Goal: Task Accomplishment & Management: Use online tool/utility

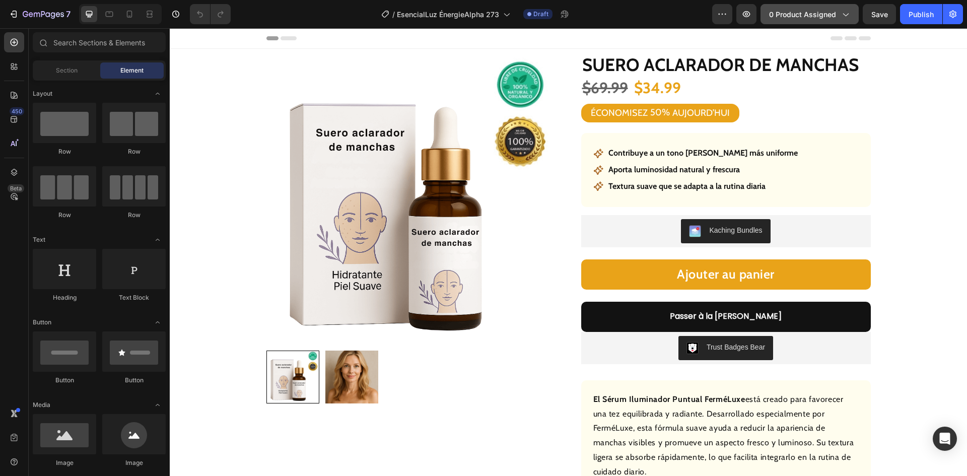
click at [796, 11] on span "0 product assigned" at bounding box center [802, 14] width 67 height 11
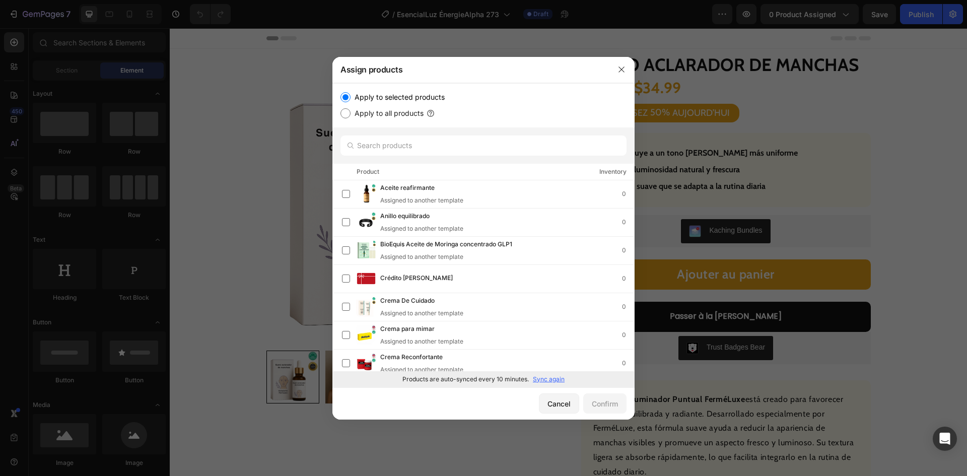
click at [543, 378] on p "Sync again" at bounding box center [549, 379] width 32 height 9
click at [397, 141] on input "text" at bounding box center [483, 145] width 286 height 20
paste input "Spray energizante"
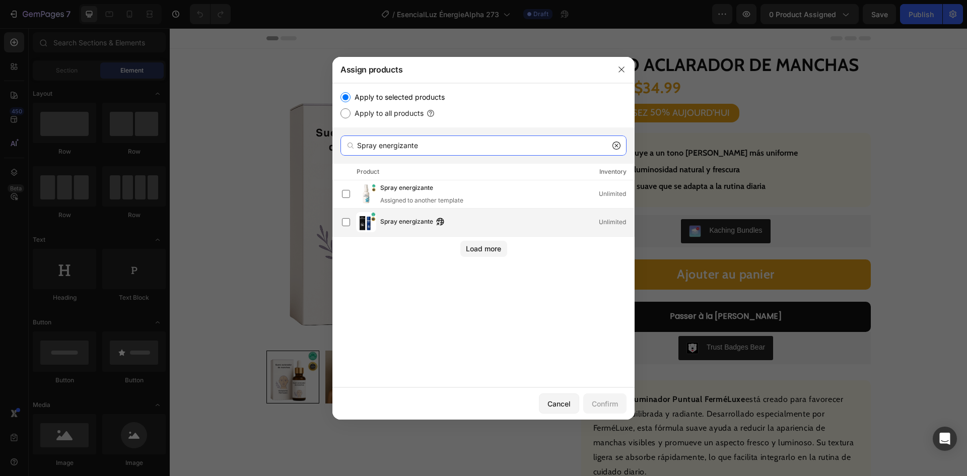
type input "Spray energizante"
click at [401, 227] on span "Spray energizante" at bounding box center [406, 222] width 53 height 11
click at [598, 403] on div "Confirm" at bounding box center [605, 403] width 26 height 11
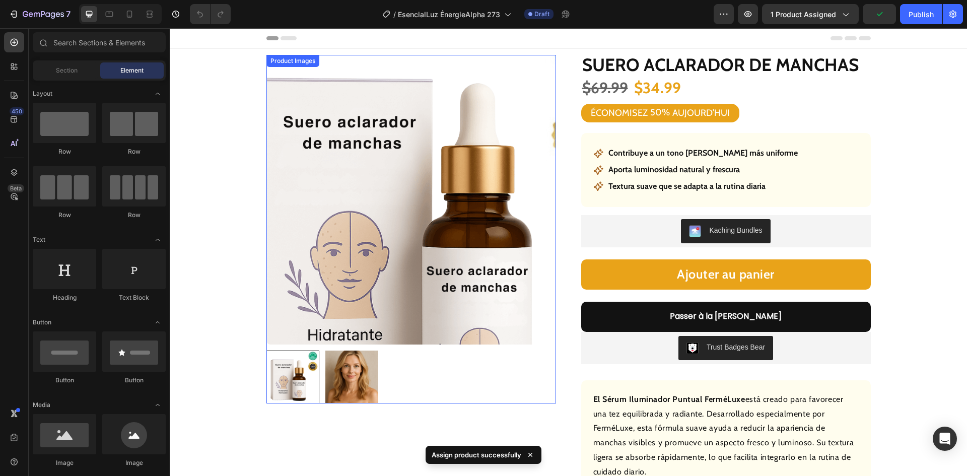
click at [375, 157] on img at bounding box center [411, 200] width 290 height 290
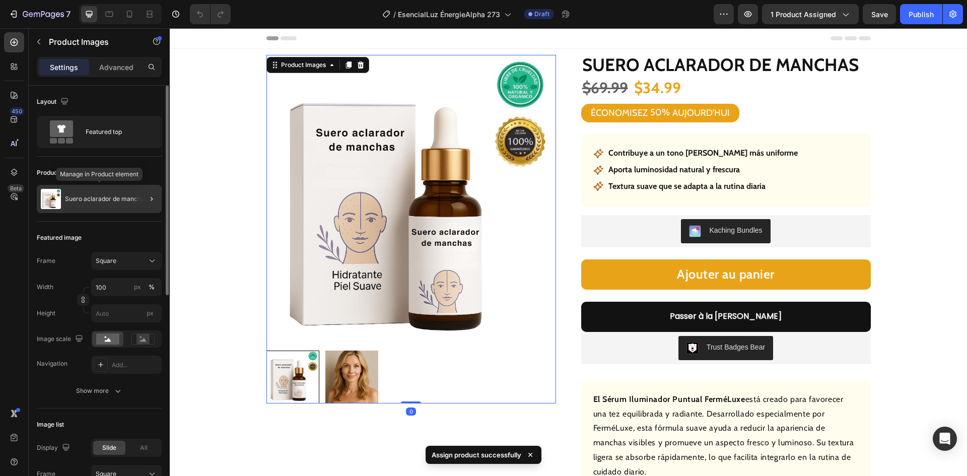
click at [112, 197] on p "Suero aclarador de manchas" at bounding box center [106, 198] width 83 height 7
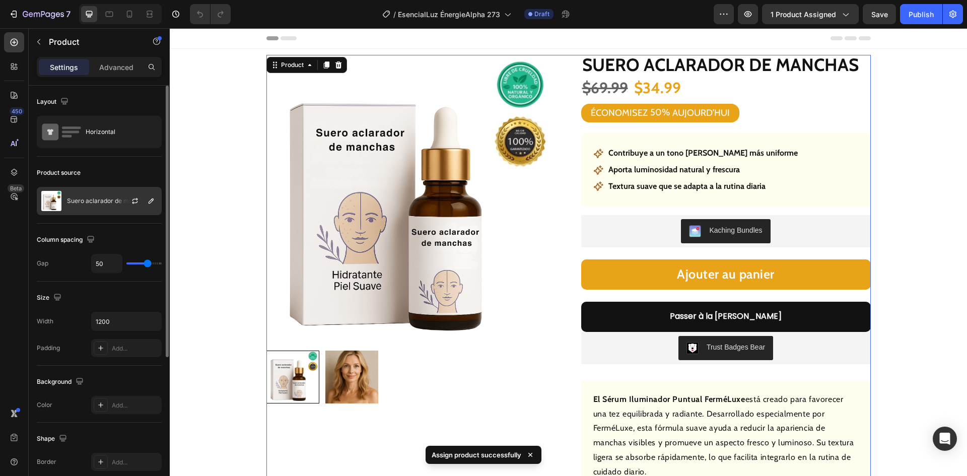
click at [106, 205] on div "Suero aclarador de manchas" at bounding box center [99, 201] width 125 height 28
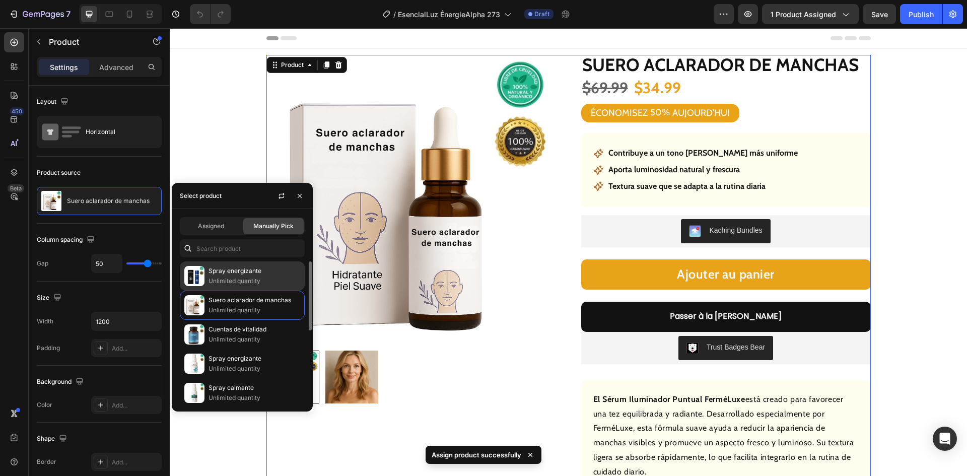
click at [250, 279] on p "Unlimited quantity" at bounding box center [255, 281] width 92 height 10
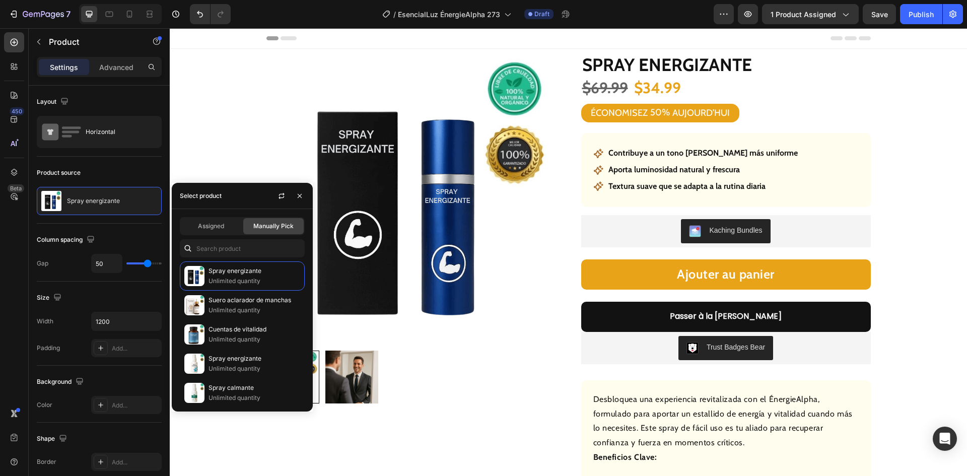
drag, startPoint x: 419, startPoint y: 425, endPoint x: 424, endPoint y: 426, distance: 5.1
click at [420, 426] on div "Product Images Row" at bounding box center [411, 360] width 290 height 610
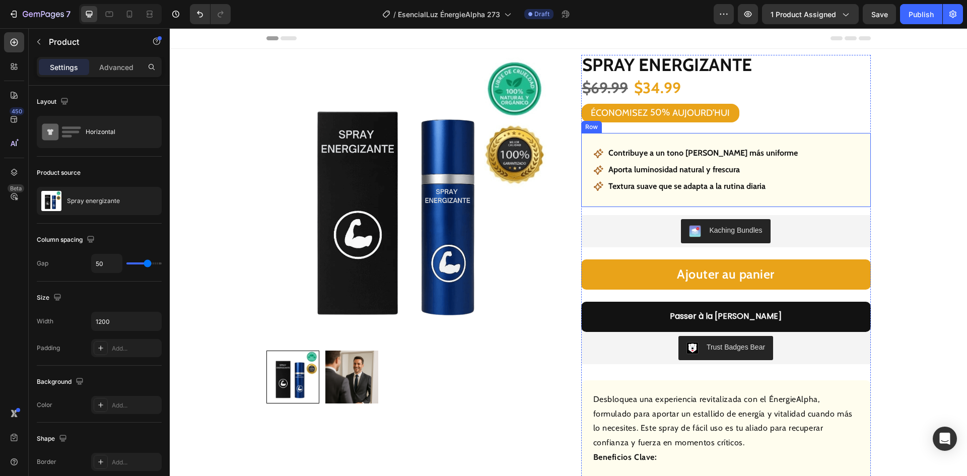
click at [662, 153] on p "Contribuye a un tono [PERSON_NAME] más uniforme" at bounding box center [702, 153] width 189 height 15
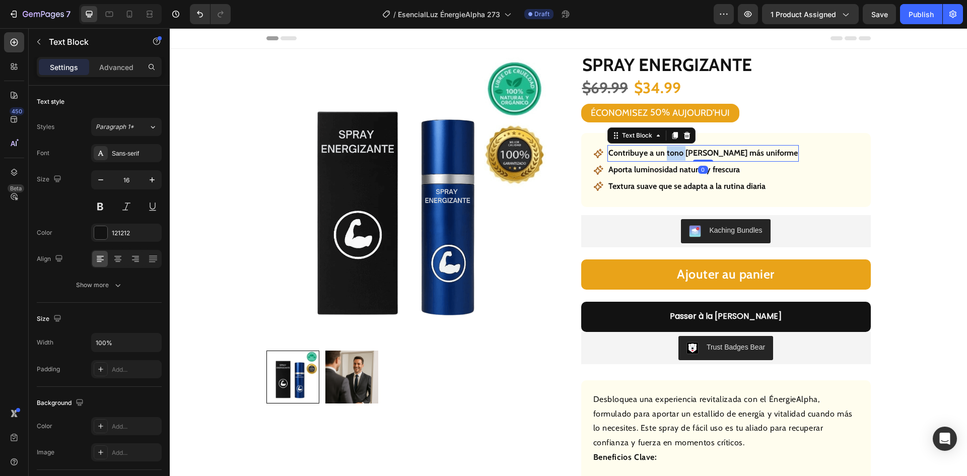
click at [662, 153] on p "Contribuye a un tono [PERSON_NAME] más uniforme" at bounding box center [702, 153] width 189 height 15
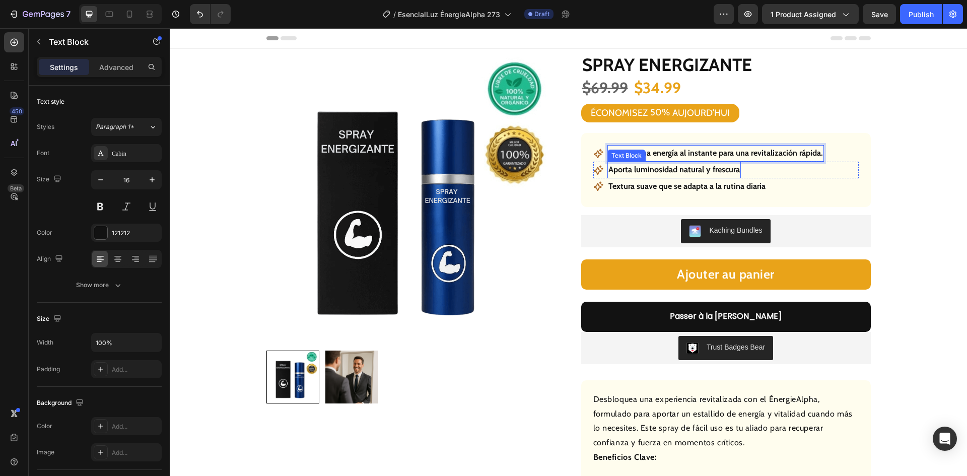
click at [674, 170] on p "Aporta luminosidad natural y frescura" at bounding box center [673, 170] width 131 height 15
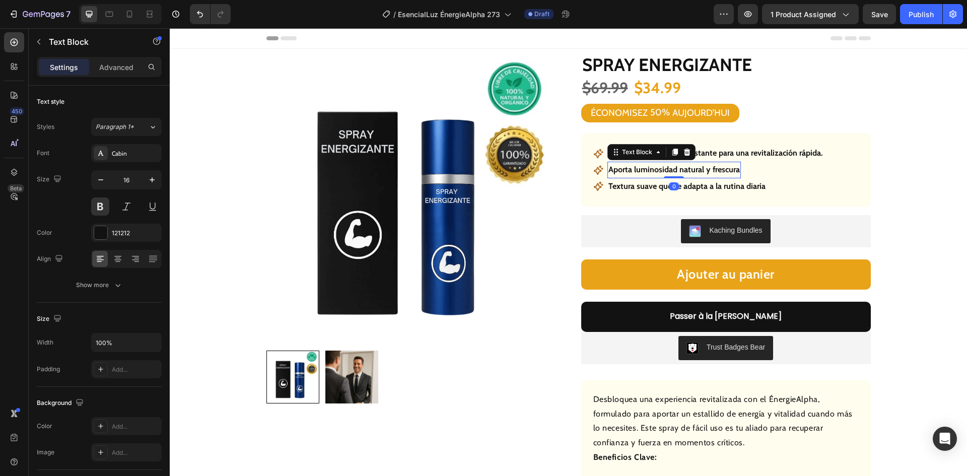
click at [674, 170] on p "Aporta luminosidad natural y frescura" at bounding box center [673, 170] width 131 height 15
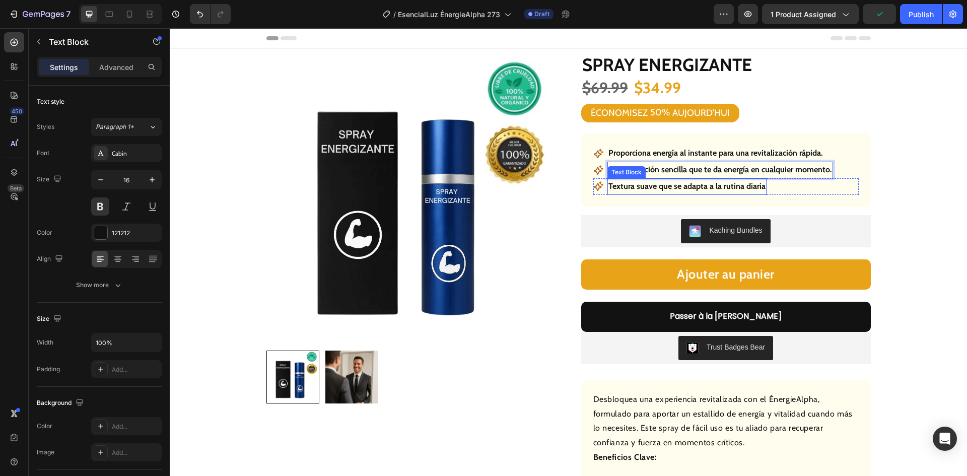
click at [673, 187] on p "Textura suave que se adapta a la rutina diaria" at bounding box center [686, 186] width 157 height 15
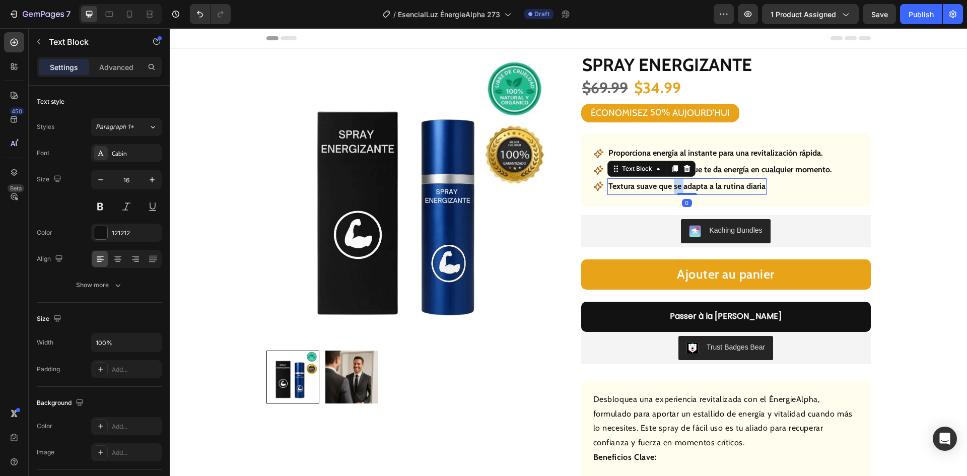
click at [673, 187] on p "Textura suave que se adapta a la rutina diaria" at bounding box center [686, 186] width 157 height 15
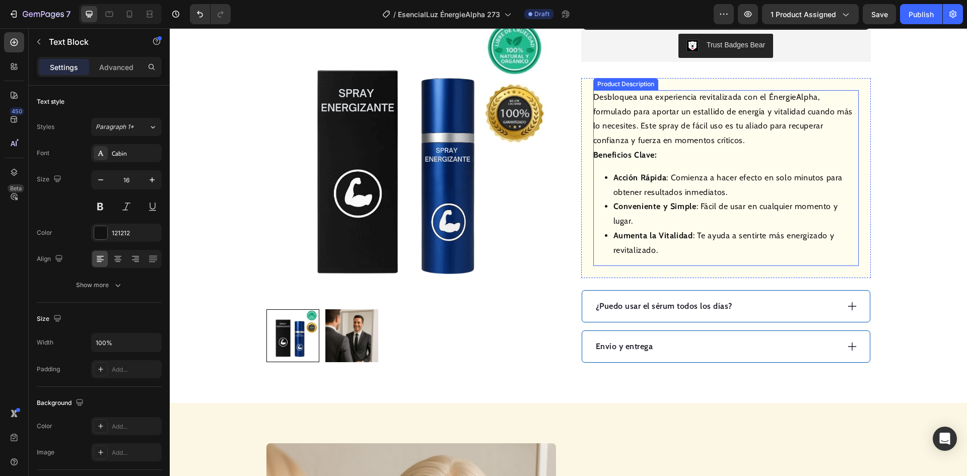
scroll to position [353, 0]
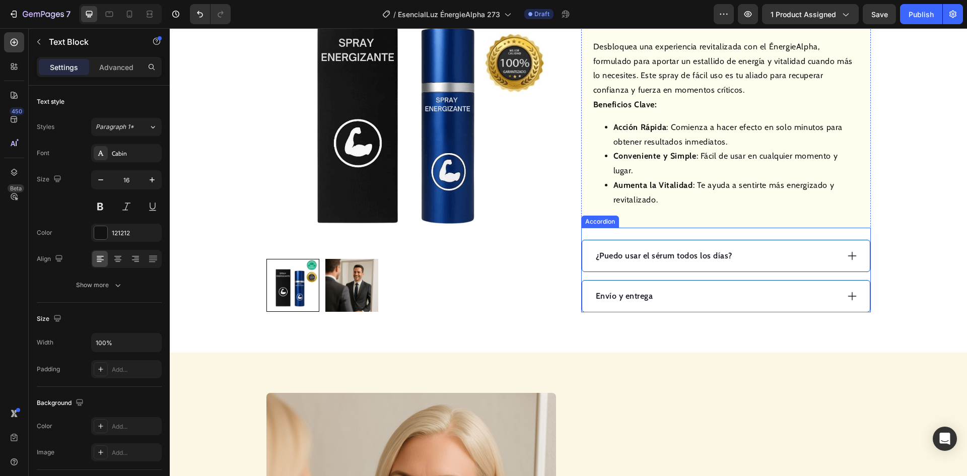
click at [755, 248] on div "¿Puedo usar el sérum todos los días?" at bounding box center [716, 255] width 244 height 15
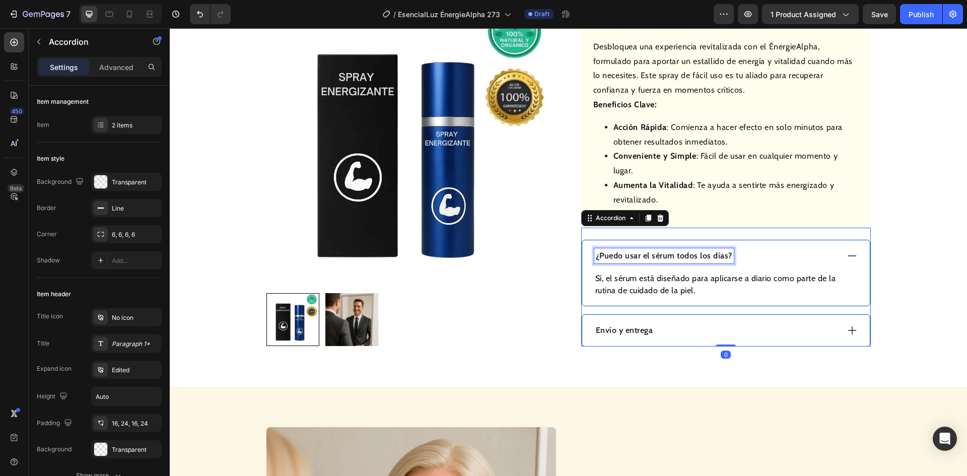
click at [686, 250] on p "¿Puedo usar el sérum todos los días?" at bounding box center [664, 256] width 136 height 12
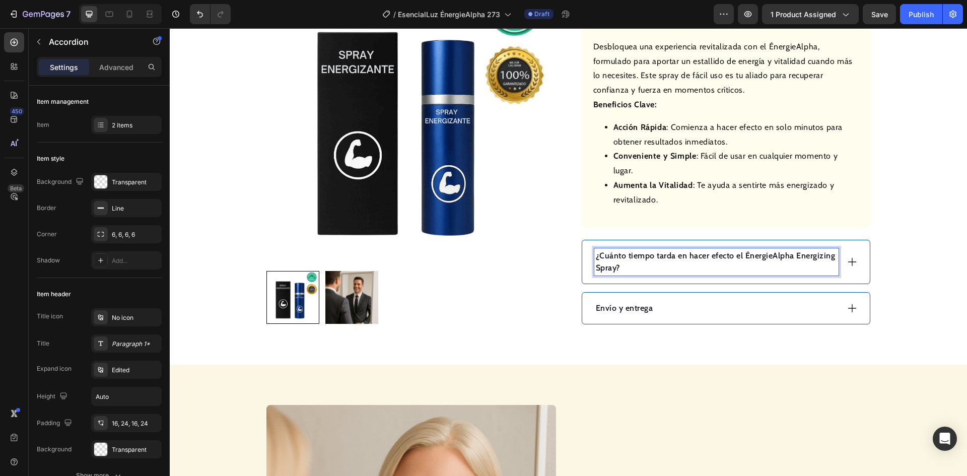
click at [614, 253] on p "¿Cuánto tiempo tarda en hacer efecto el ÉnergieAlpha Energizing Spray?" at bounding box center [716, 262] width 241 height 24
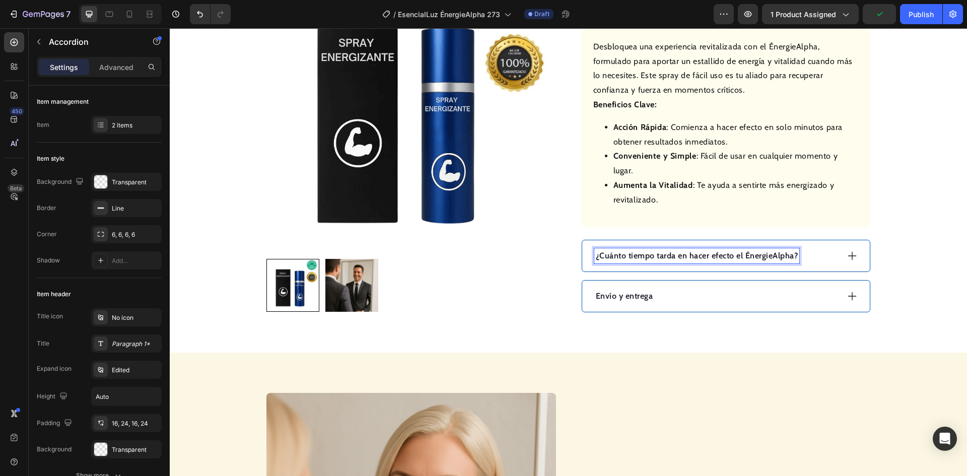
click at [848, 250] on icon at bounding box center [852, 255] width 11 height 11
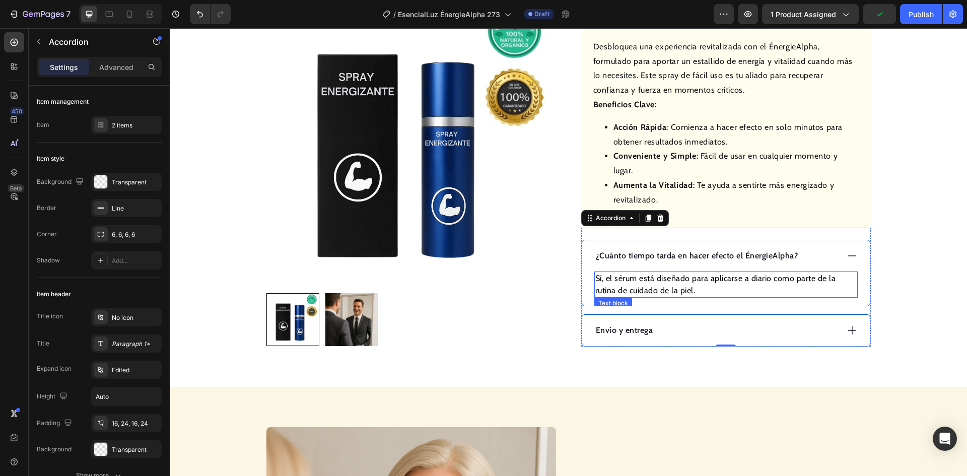
click at [677, 272] on p "Sí, el sérum está diseñado para aplicarse a diario como parte de la rutina de c…" at bounding box center [725, 284] width 261 height 24
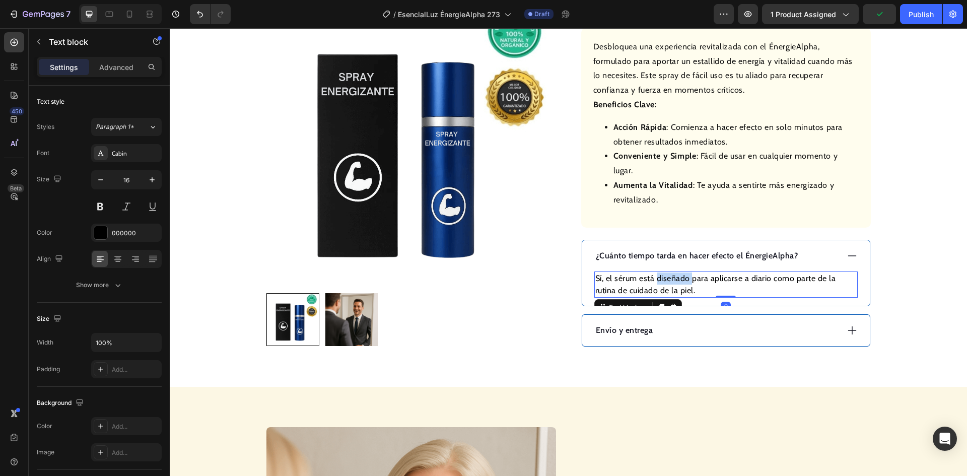
click at [677, 272] on p "Sí, el sérum está diseñado para aplicarse a diario como parte de la rutina de c…" at bounding box center [725, 284] width 261 height 24
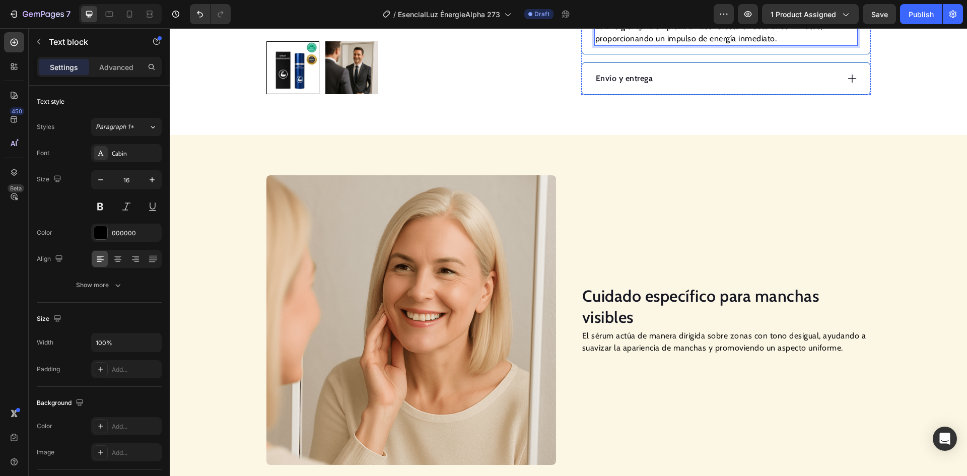
scroll to position [655, 0]
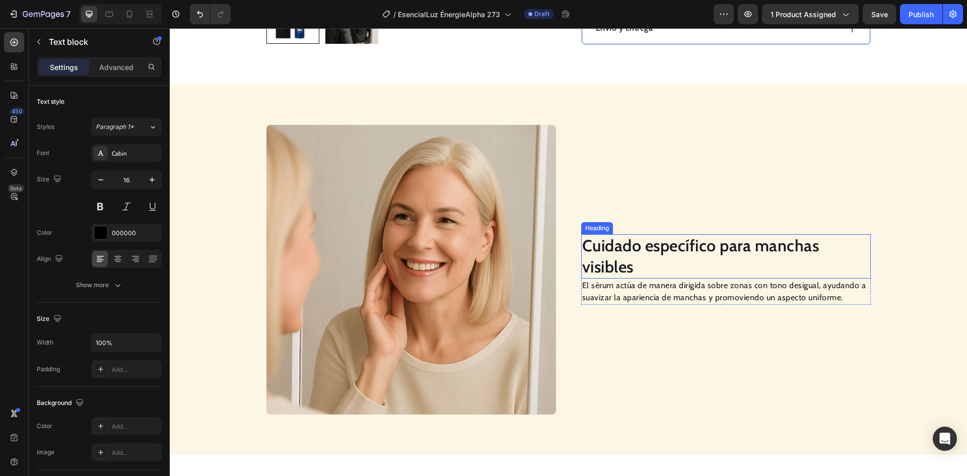
click at [603, 234] on h2 "Cuidado específico para manchas visibles" at bounding box center [726, 256] width 290 height 44
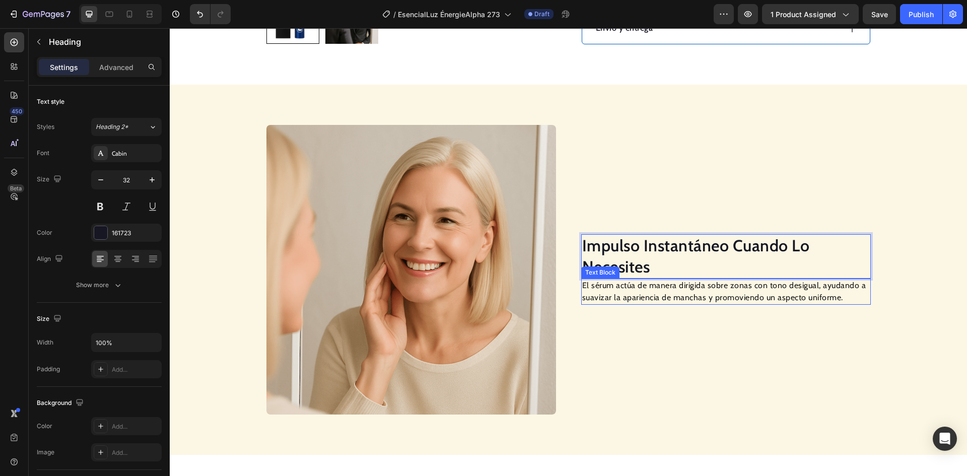
click at [634, 280] on p "El sérum actúa de manera dirigida sobre zonas con tono desigual, ayudando a sua…" at bounding box center [726, 292] width 288 height 24
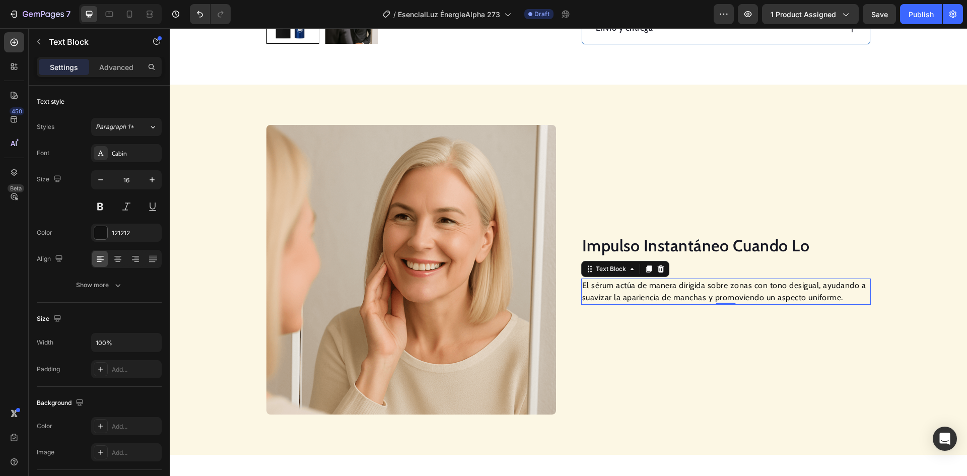
click at [634, 280] on p "El sérum actúa de manera dirigida sobre zonas con tono desigual, ayudando a sua…" at bounding box center [726, 292] width 288 height 24
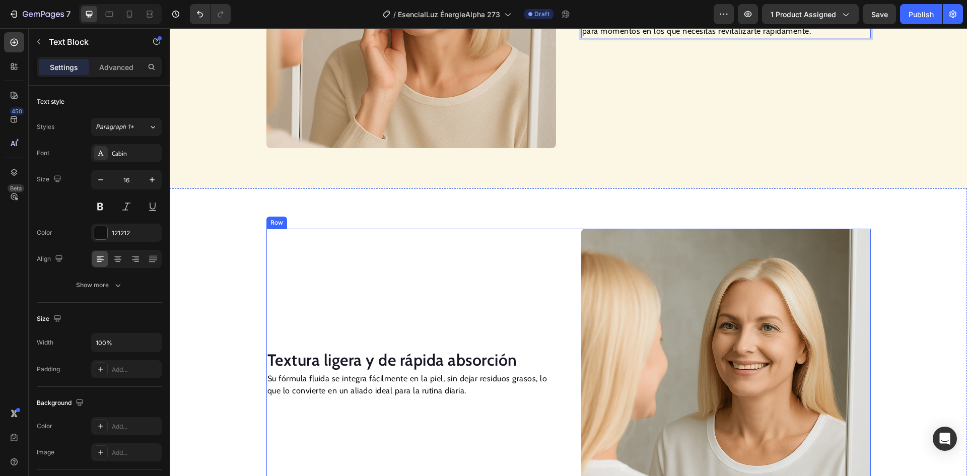
scroll to position [957, 0]
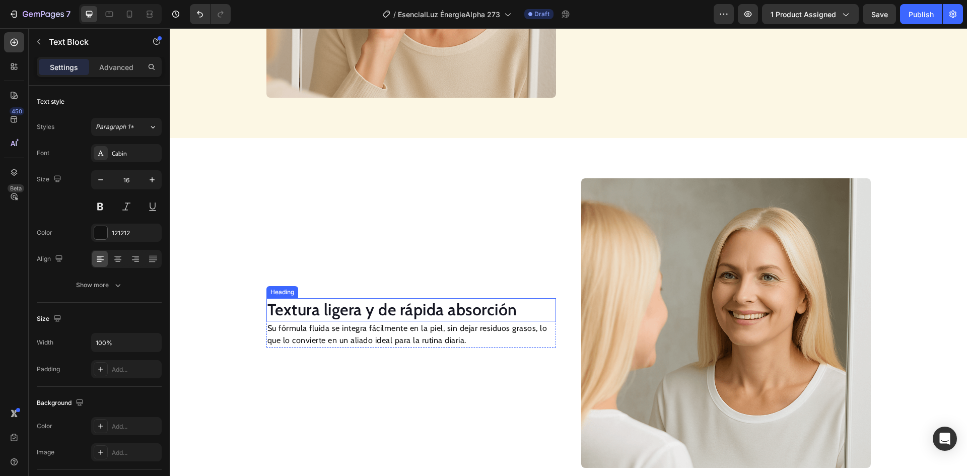
click at [380, 313] on h2 "Textura ligera y de rápida absorción" at bounding box center [411, 309] width 290 height 23
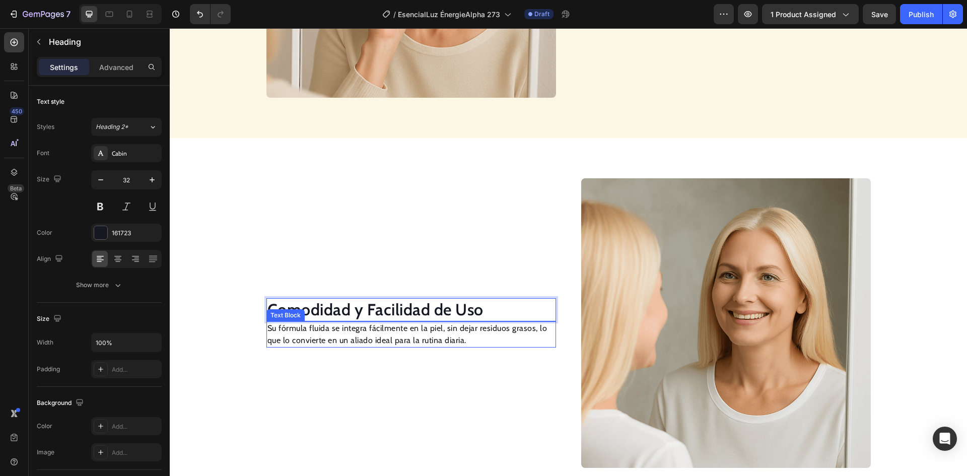
click at [408, 339] on p "Su fórmula fluida se integra fácilmente en la piel, sin dejar residuos grasos, …" at bounding box center [411, 334] width 288 height 24
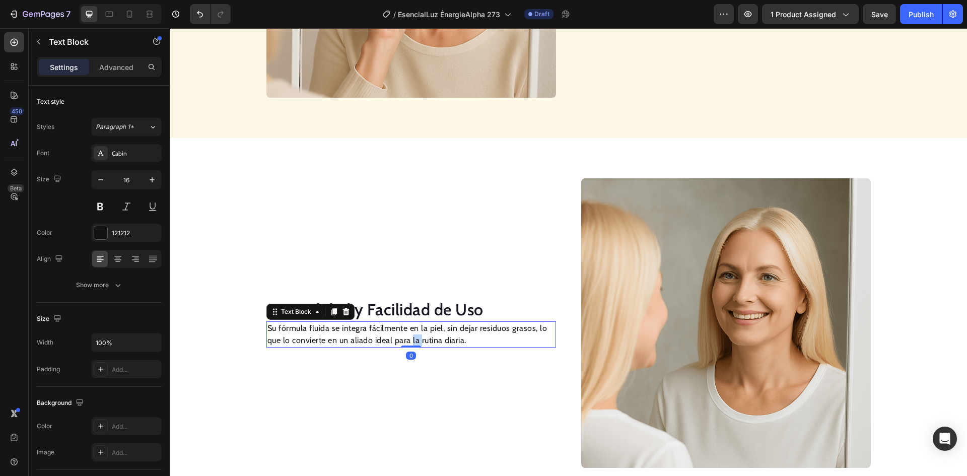
click at [408, 339] on p "Su fórmula fluida se integra fácilmente en la piel, sin dejar residuos grasos, …" at bounding box center [411, 334] width 288 height 24
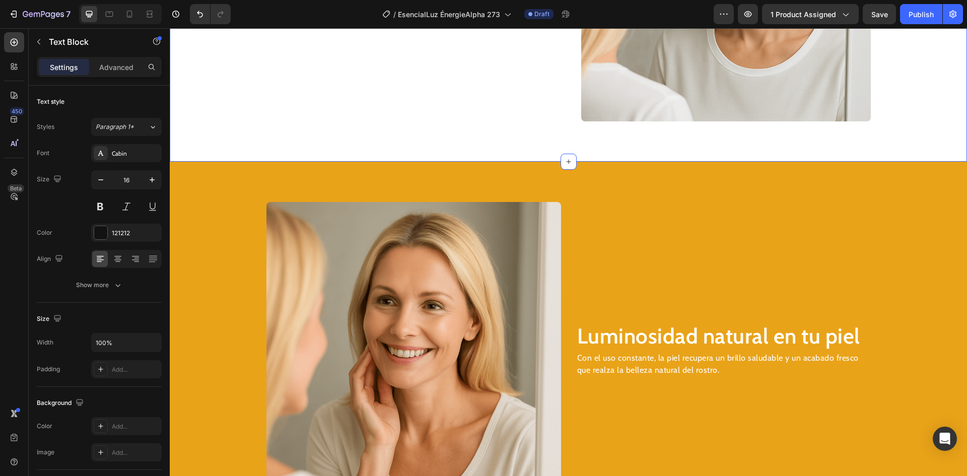
scroll to position [1354, 0]
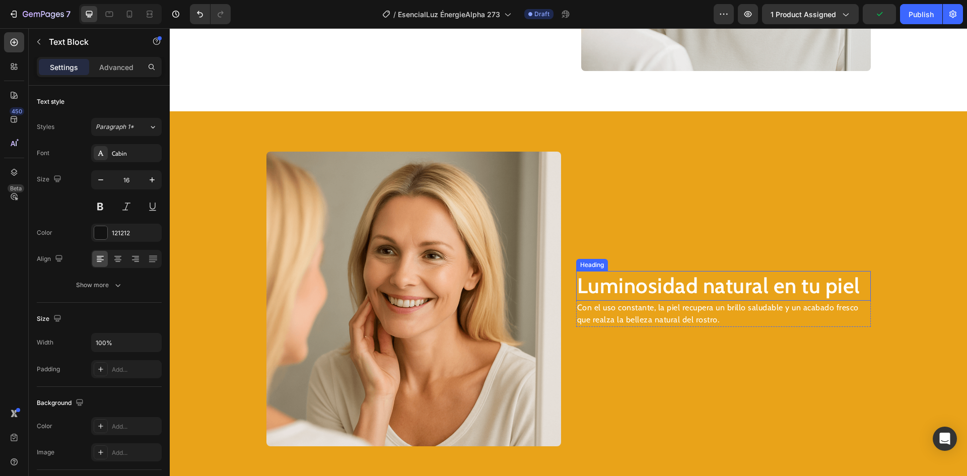
click at [654, 292] on h2 "Luminosidad natural en tu piel" at bounding box center [723, 286] width 295 height 30
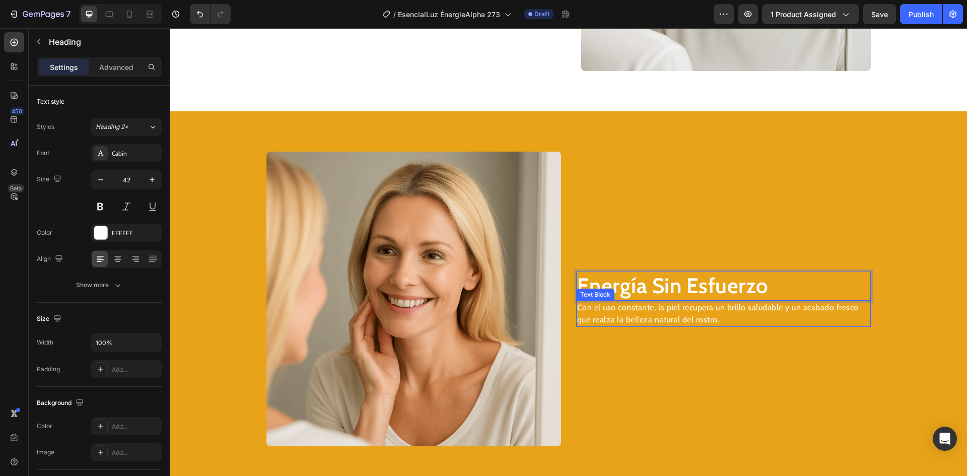
click at [613, 312] on p "Con el uso constante, la piel recupera un brillo saludable y un acabado fresco …" at bounding box center [723, 314] width 293 height 24
click at [615, 312] on p "Con el uso constante, la piel recupera un brillo saludable y un acabado fresco …" at bounding box center [723, 314] width 293 height 24
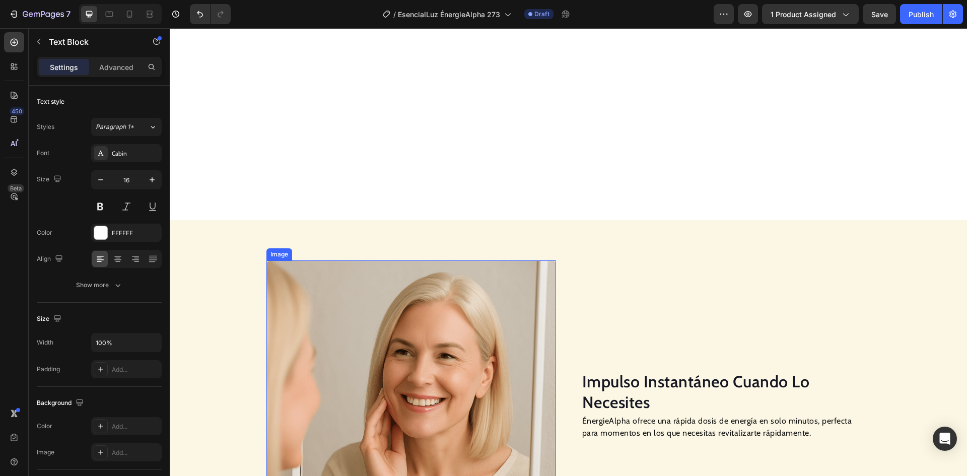
scroll to position [672, 0]
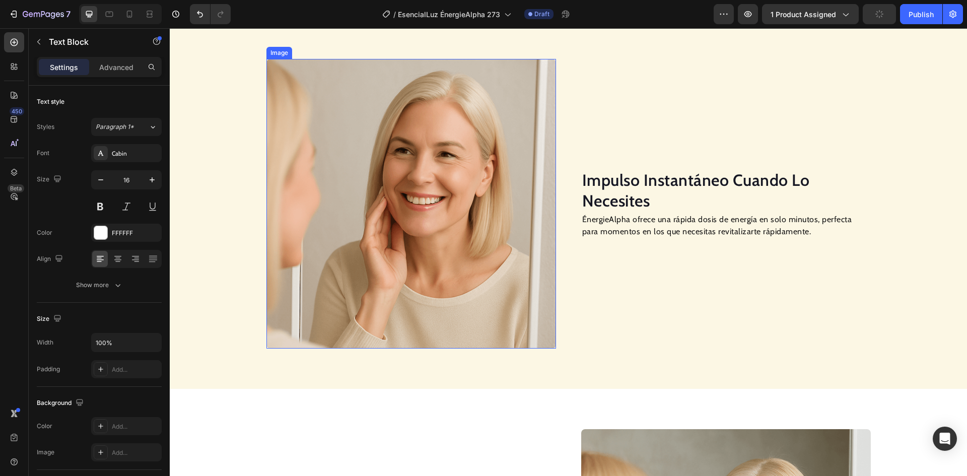
click at [417, 207] on img at bounding box center [411, 204] width 290 height 290
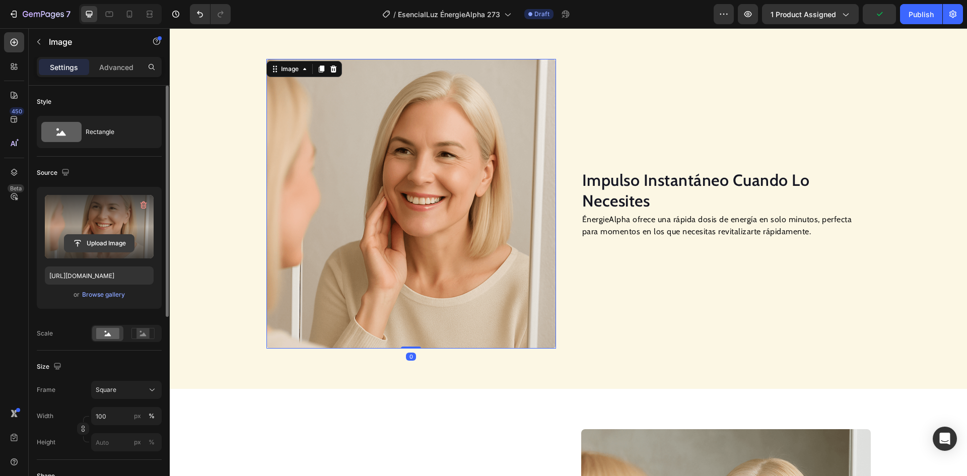
click at [97, 241] on input "file" at bounding box center [99, 243] width 70 height 17
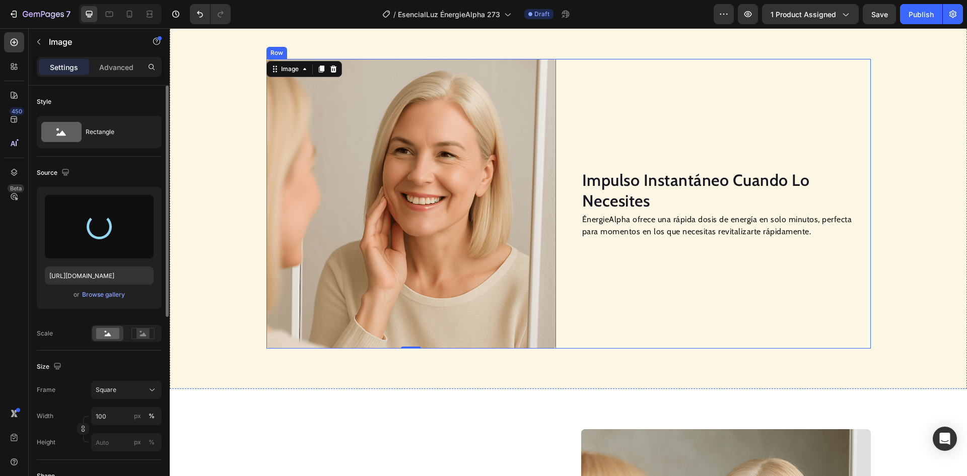
type input "[URL][DOMAIN_NAME]"
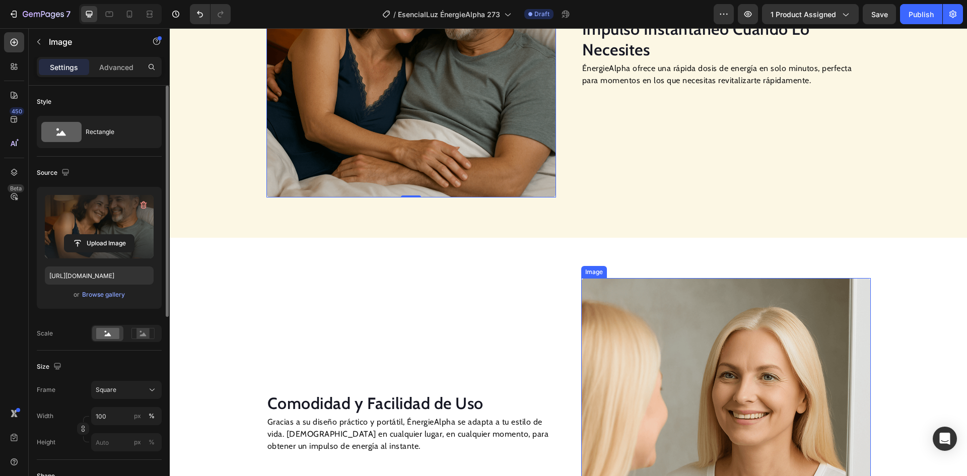
scroll to position [974, 0]
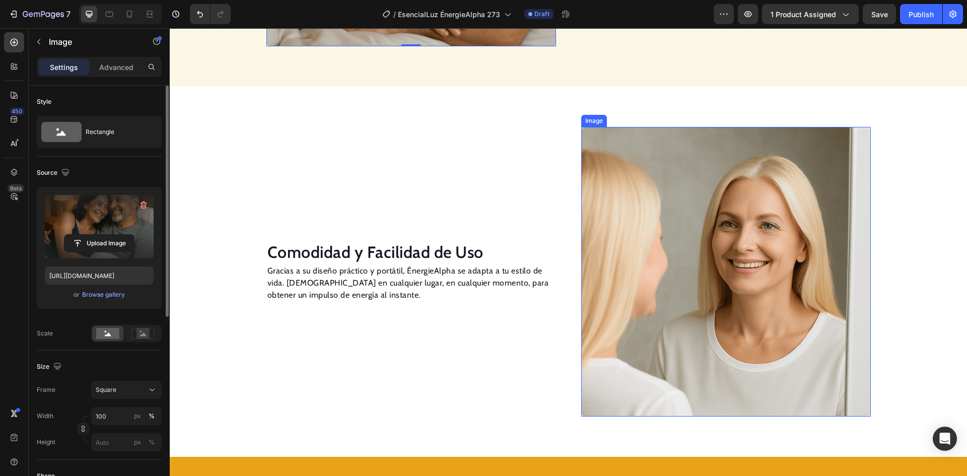
click at [672, 229] on img at bounding box center [726, 272] width 290 height 290
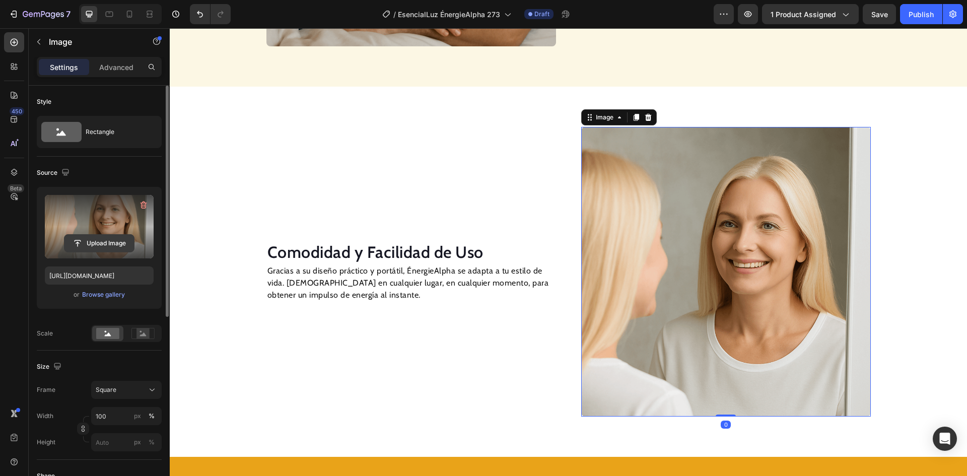
click at [116, 237] on input "file" at bounding box center [99, 243] width 70 height 17
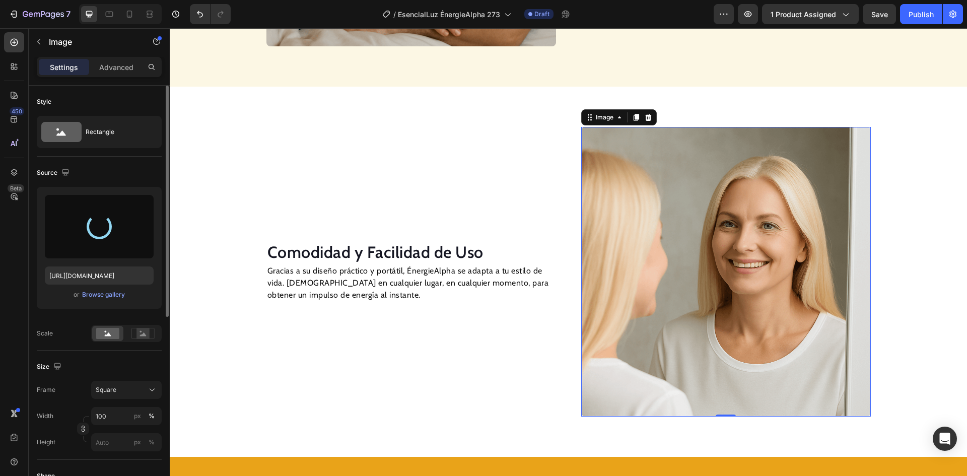
type input "[URL][DOMAIN_NAME]"
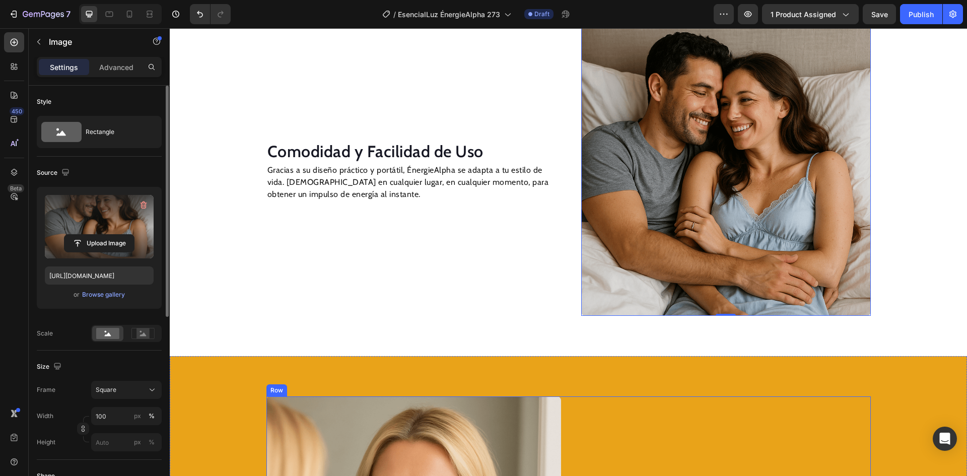
scroll to position [1276, 0]
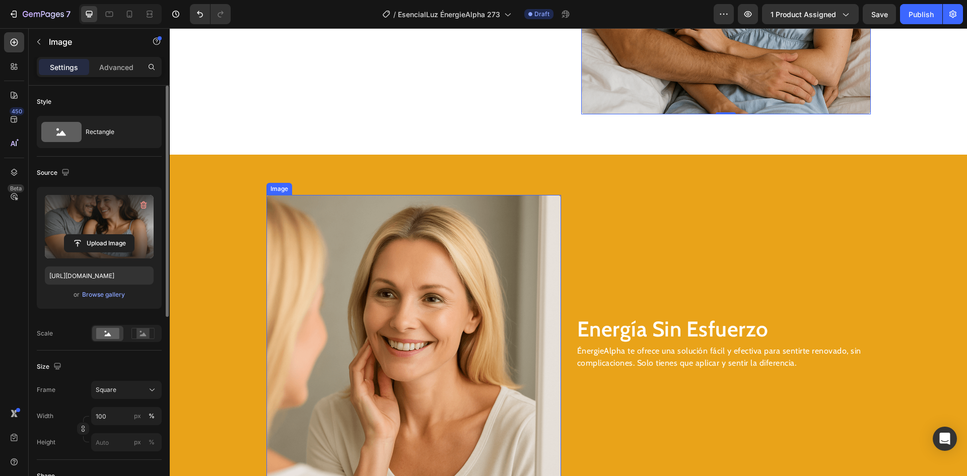
click at [476, 347] on img at bounding box center [413, 342] width 295 height 295
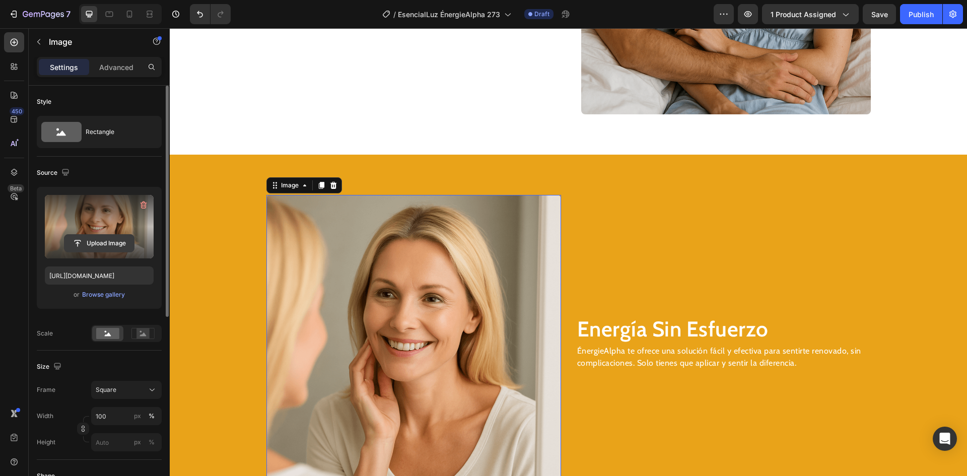
click at [87, 238] on input "file" at bounding box center [99, 243] width 70 height 17
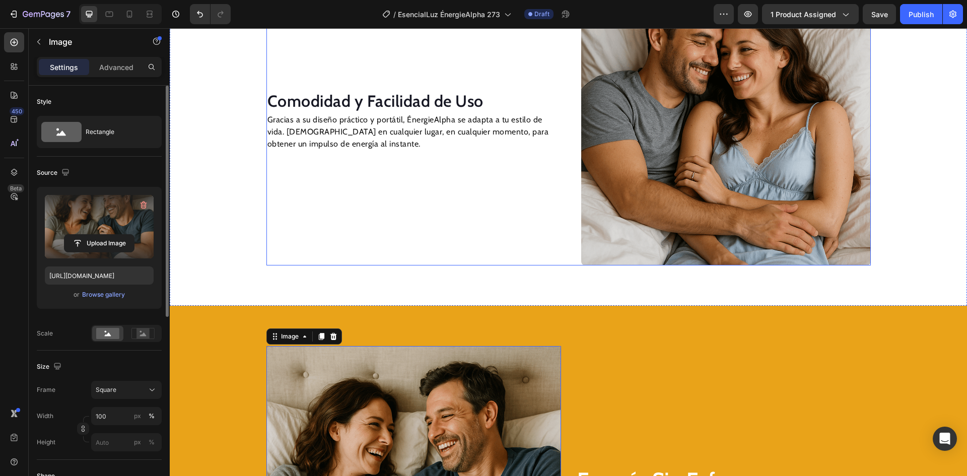
scroll to position [974, 0]
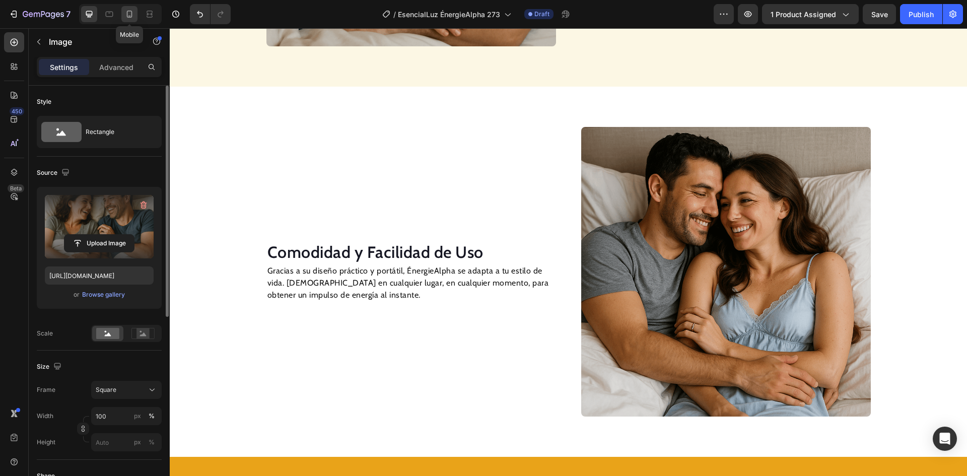
click at [126, 17] on icon at bounding box center [129, 14] width 10 height 10
type input "[URL][DOMAIN_NAME]"
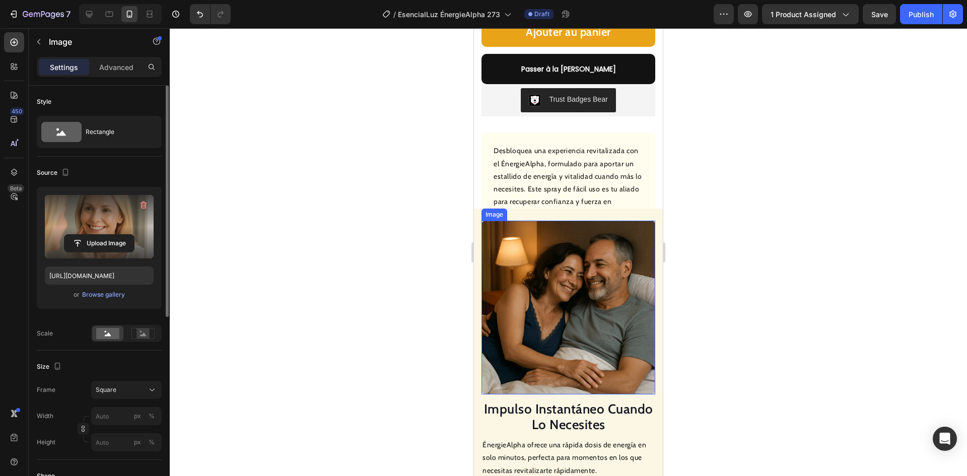
scroll to position [633, 0]
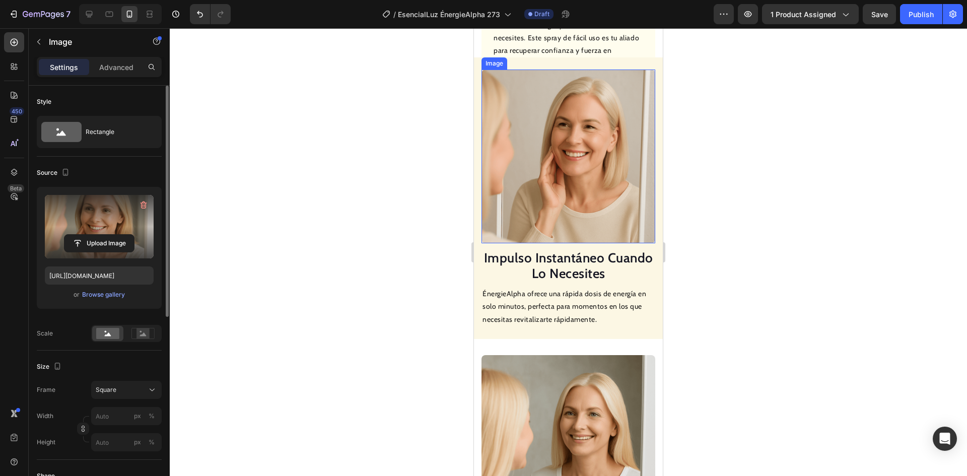
click at [560, 166] on img at bounding box center [568, 157] width 174 height 174
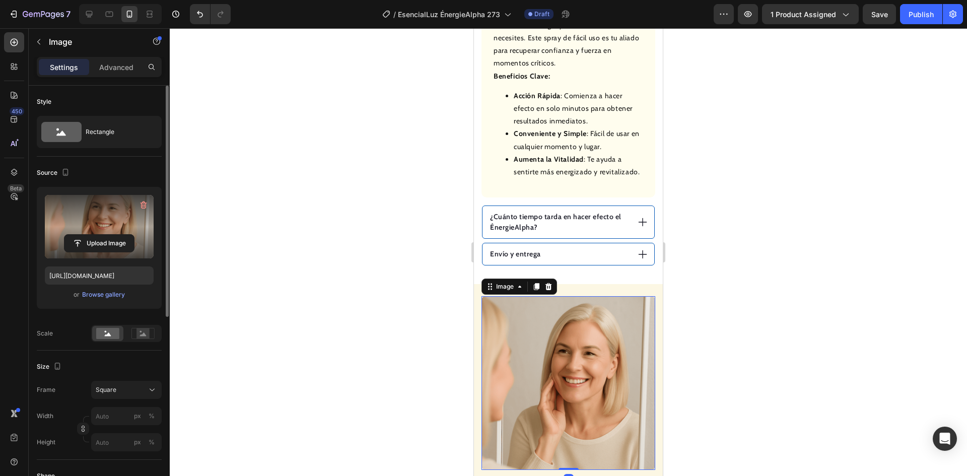
click at [108, 232] on label at bounding box center [99, 226] width 109 height 63
click at [108, 235] on input "file" at bounding box center [99, 243] width 70 height 17
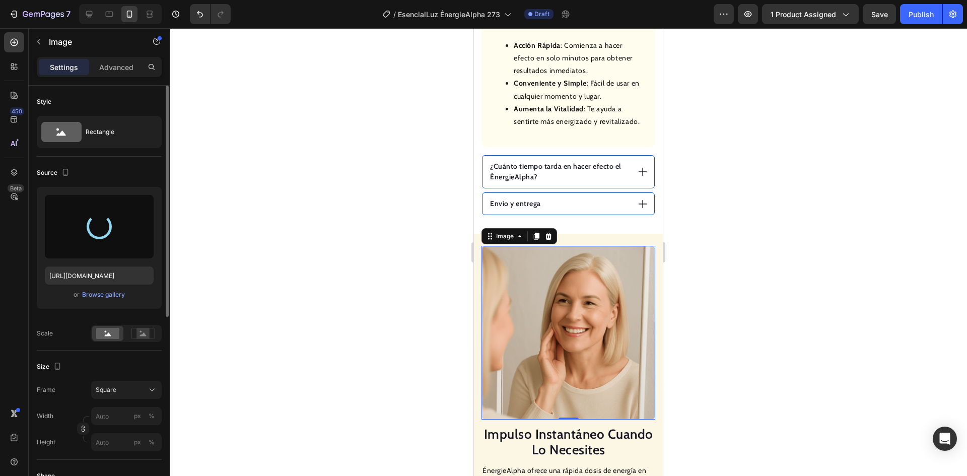
type input "[URL][DOMAIN_NAME]"
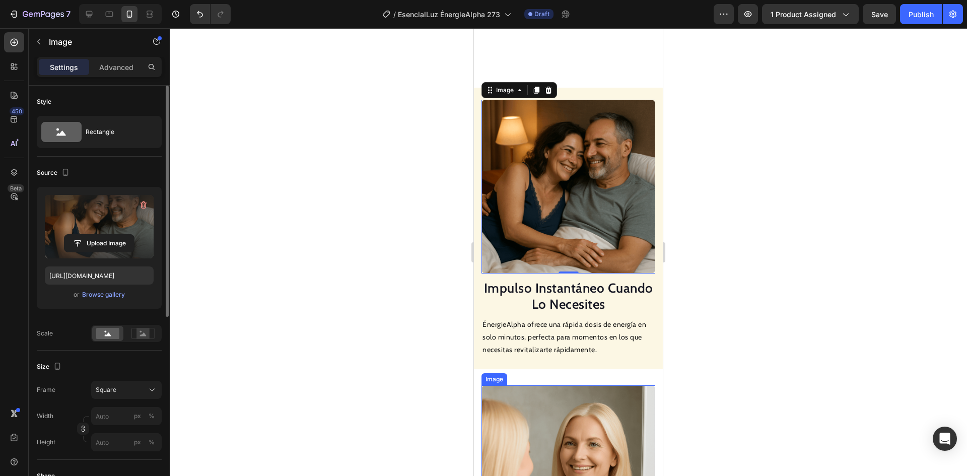
scroll to position [1036, 0]
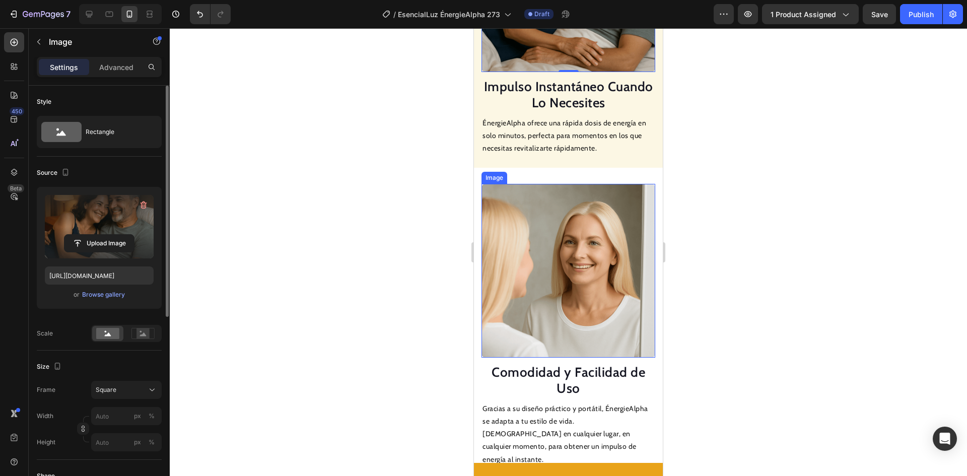
click at [577, 242] on img at bounding box center [568, 271] width 174 height 174
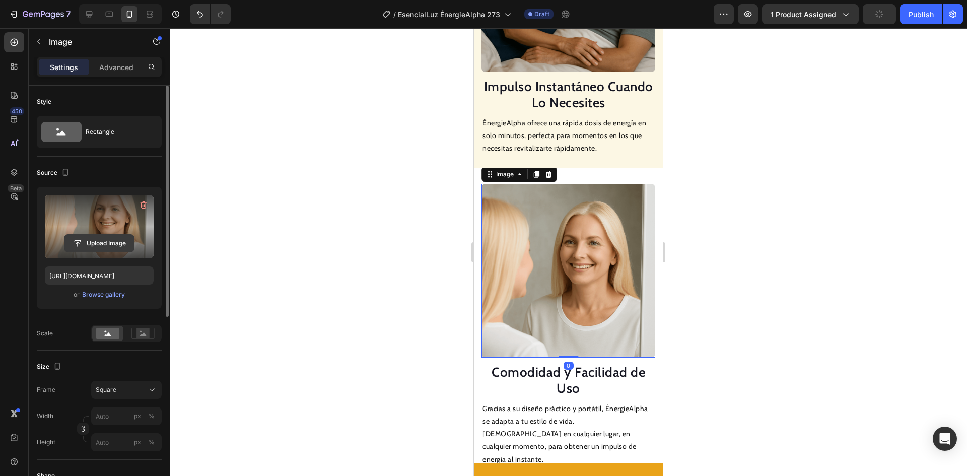
click at [110, 237] on input "file" at bounding box center [99, 243] width 70 height 17
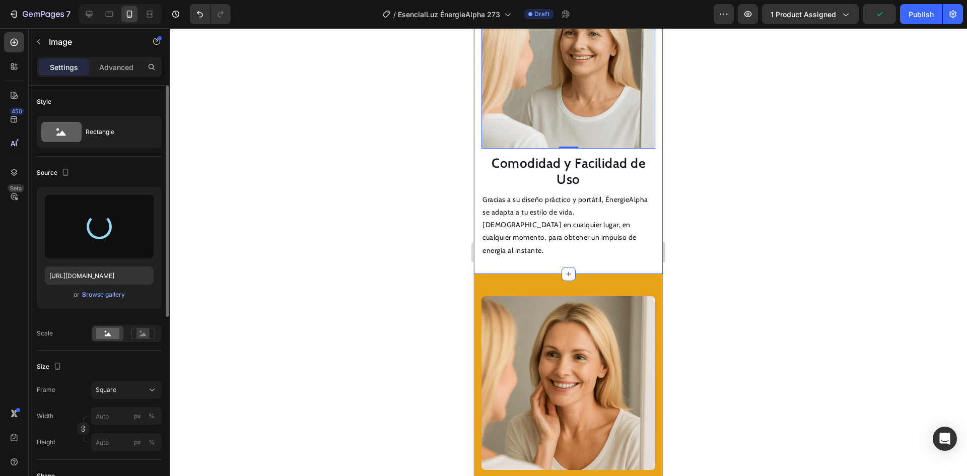
type input "[URL][DOMAIN_NAME]"
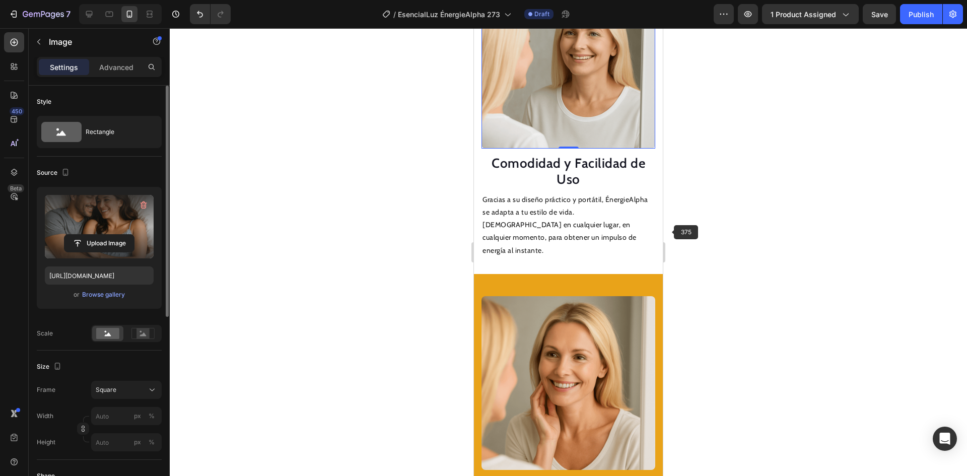
scroll to position [1439, 0]
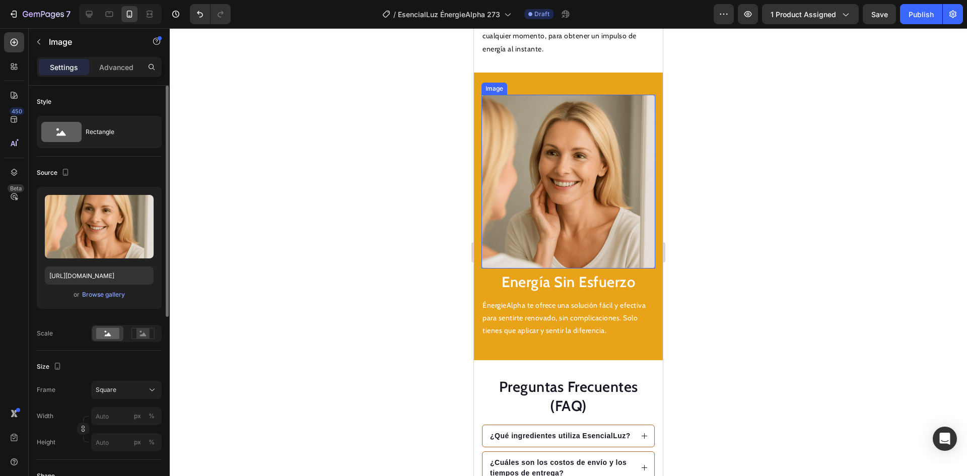
click at [568, 209] on img at bounding box center [568, 182] width 174 height 174
click at [174, 243] on div at bounding box center [568, 252] width 797 height 448
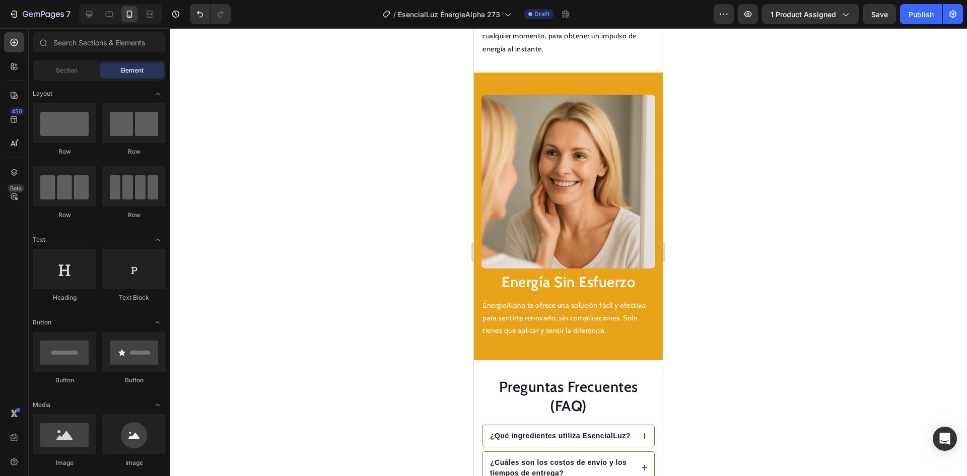
click at [505, 159] on img at bounding box center [568, 182] width 174 height 174
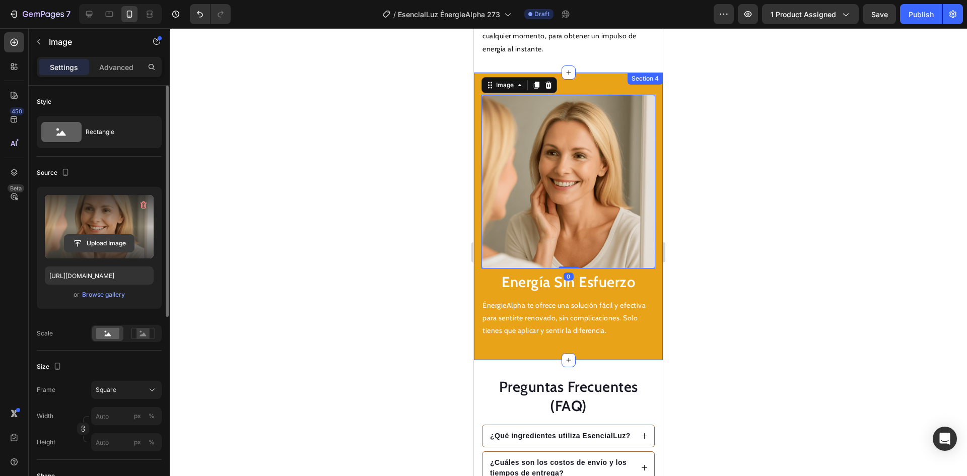
click at [95, 244] on input "file" at bounding box center [99, 243] width 70 height 17
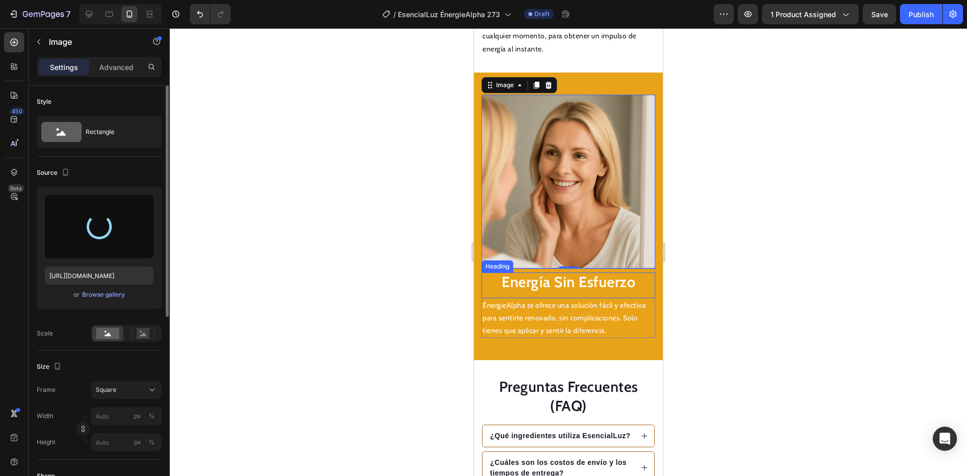
type input "[URL][DOMAIN_NAME]"
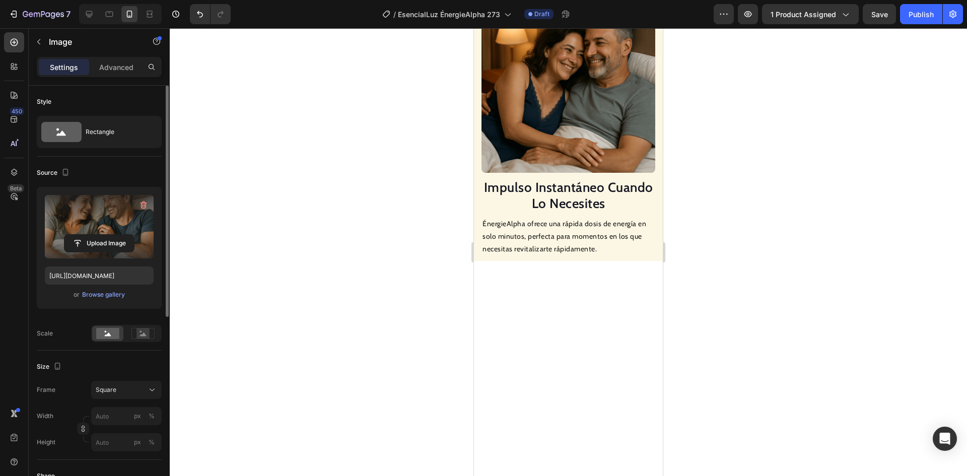
scroll to position [633, 0]
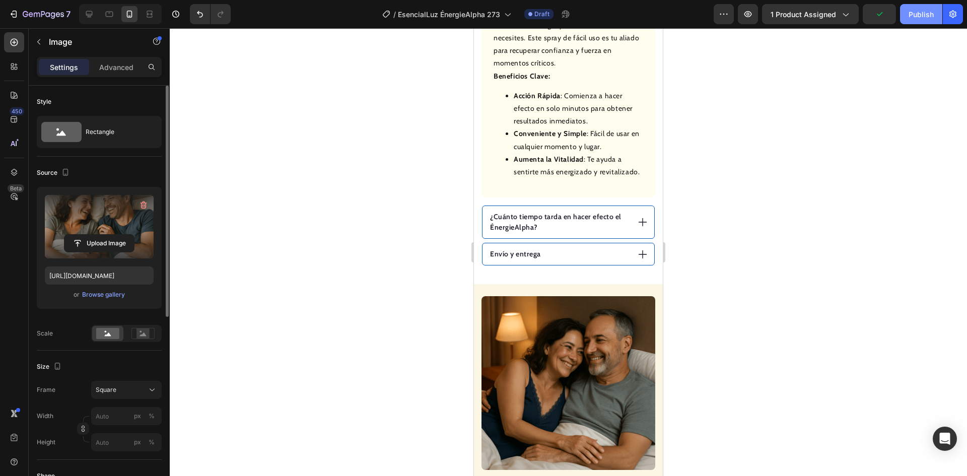
click at [921, 17] on div "Publish" at bounding box center [921, 14] width 25 height 11
